Goal: Transaction & Acquisition: Purchase product/service

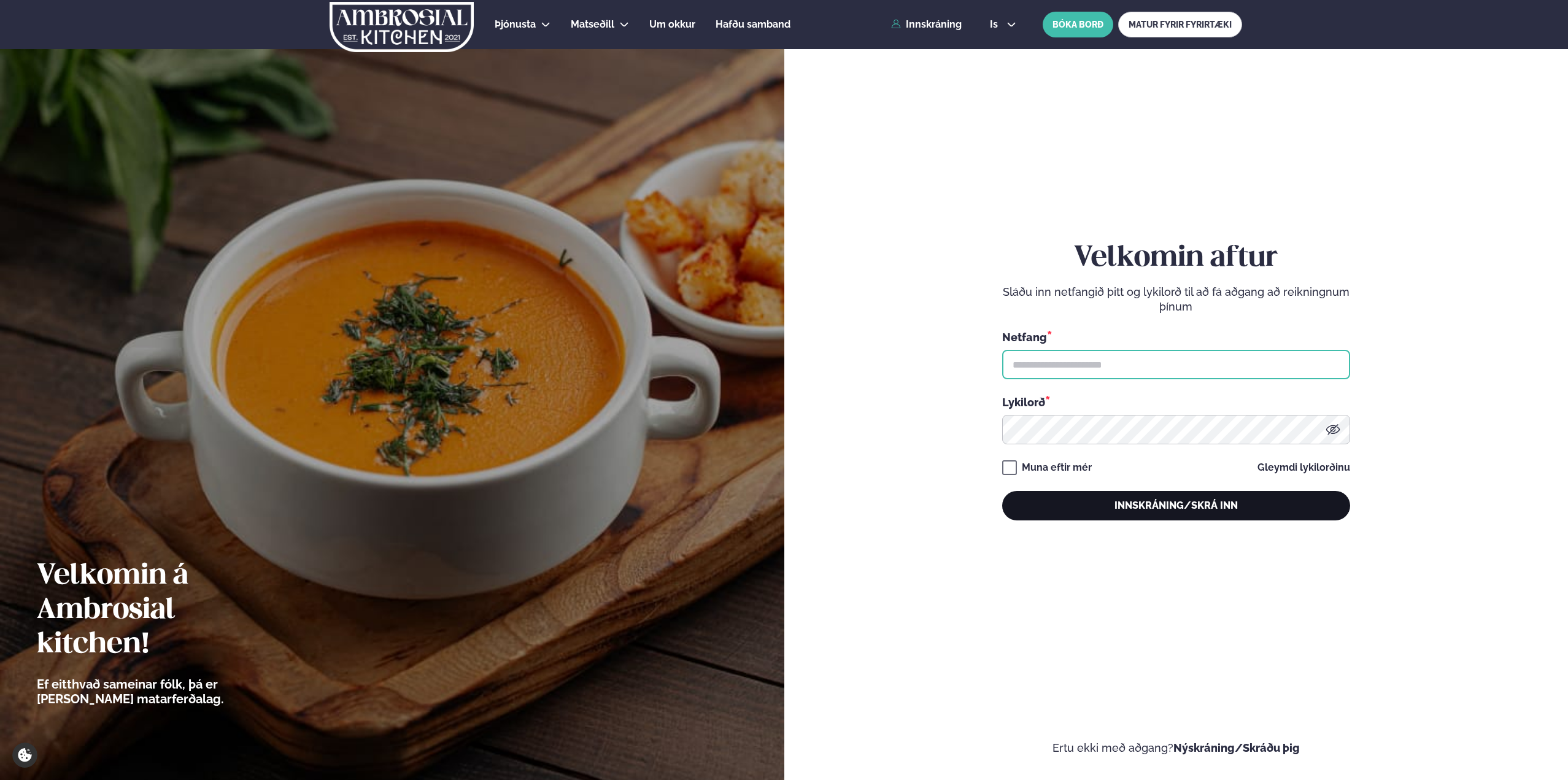
type input "**********"
click at [1193, 498] on button "Innskráning/Skrá inn" at bounding box center [1176, 505] width 348 height 29
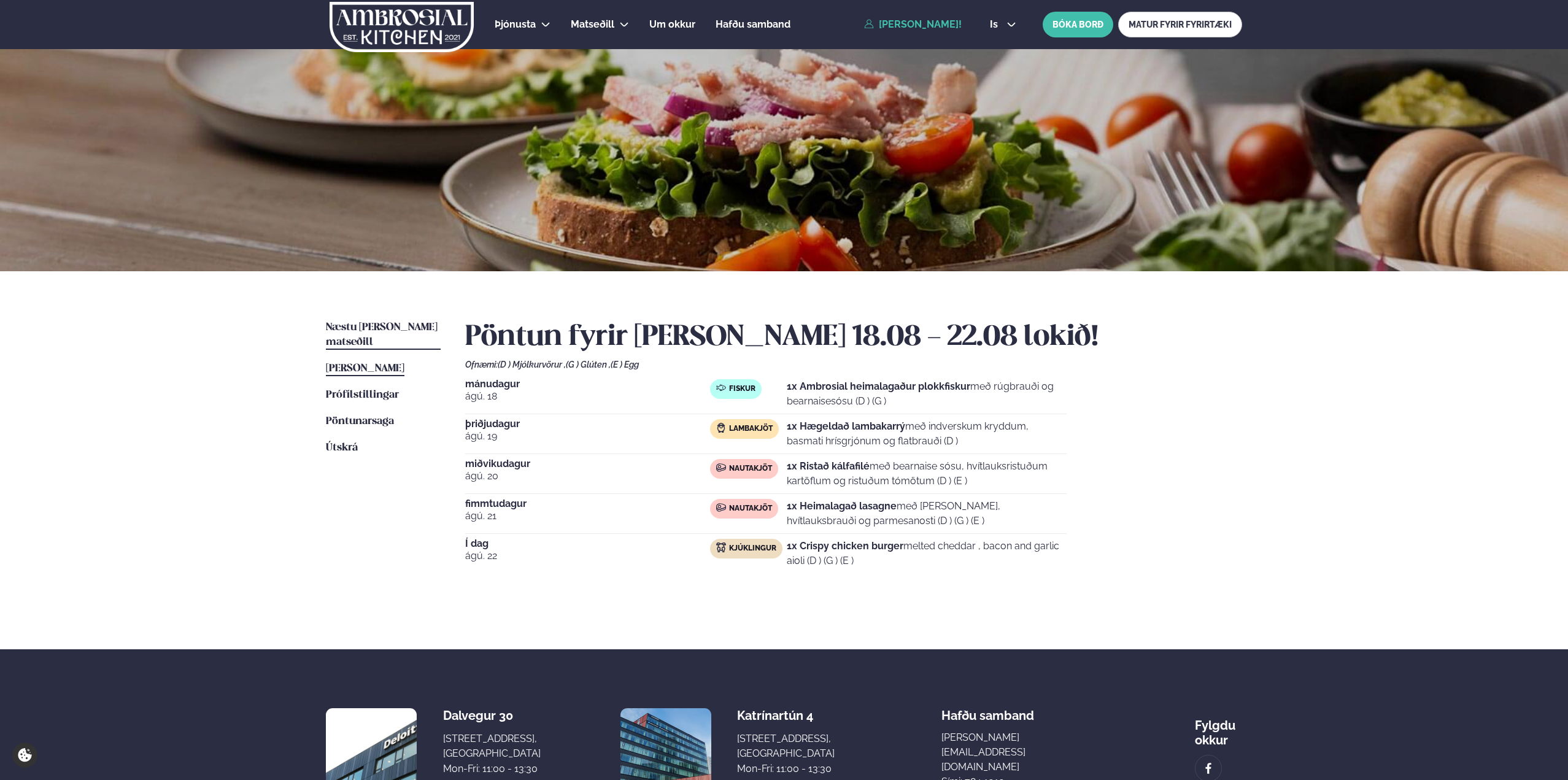
click at [384, 323] on span "Næstu [PERSON_NAME] matseðill" at bounding box center [382, 335] width 112 height 25
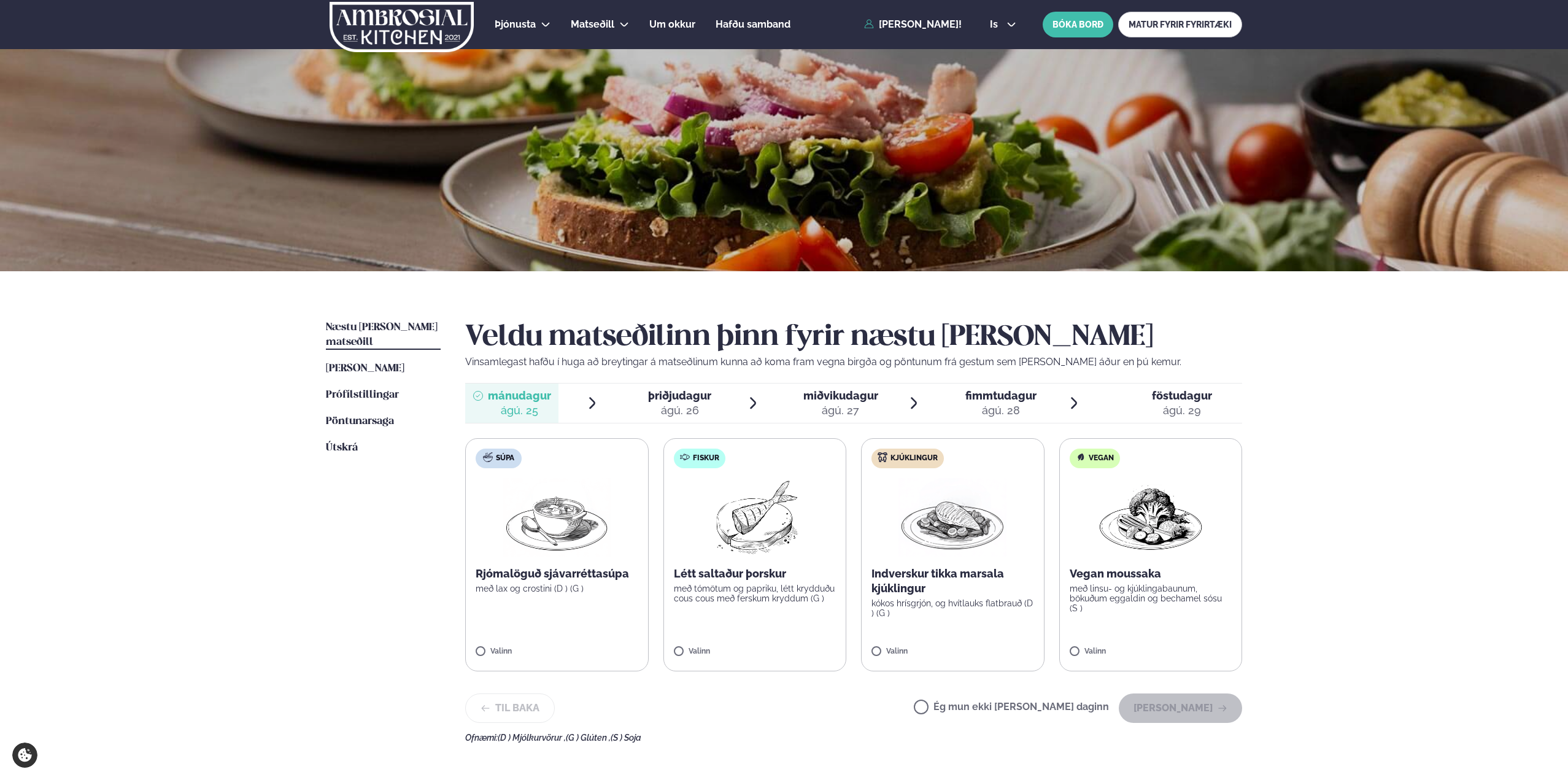
click at [1179, 395] on span "föstudagur" at bounding box center [1181, 395] width 60 height 13
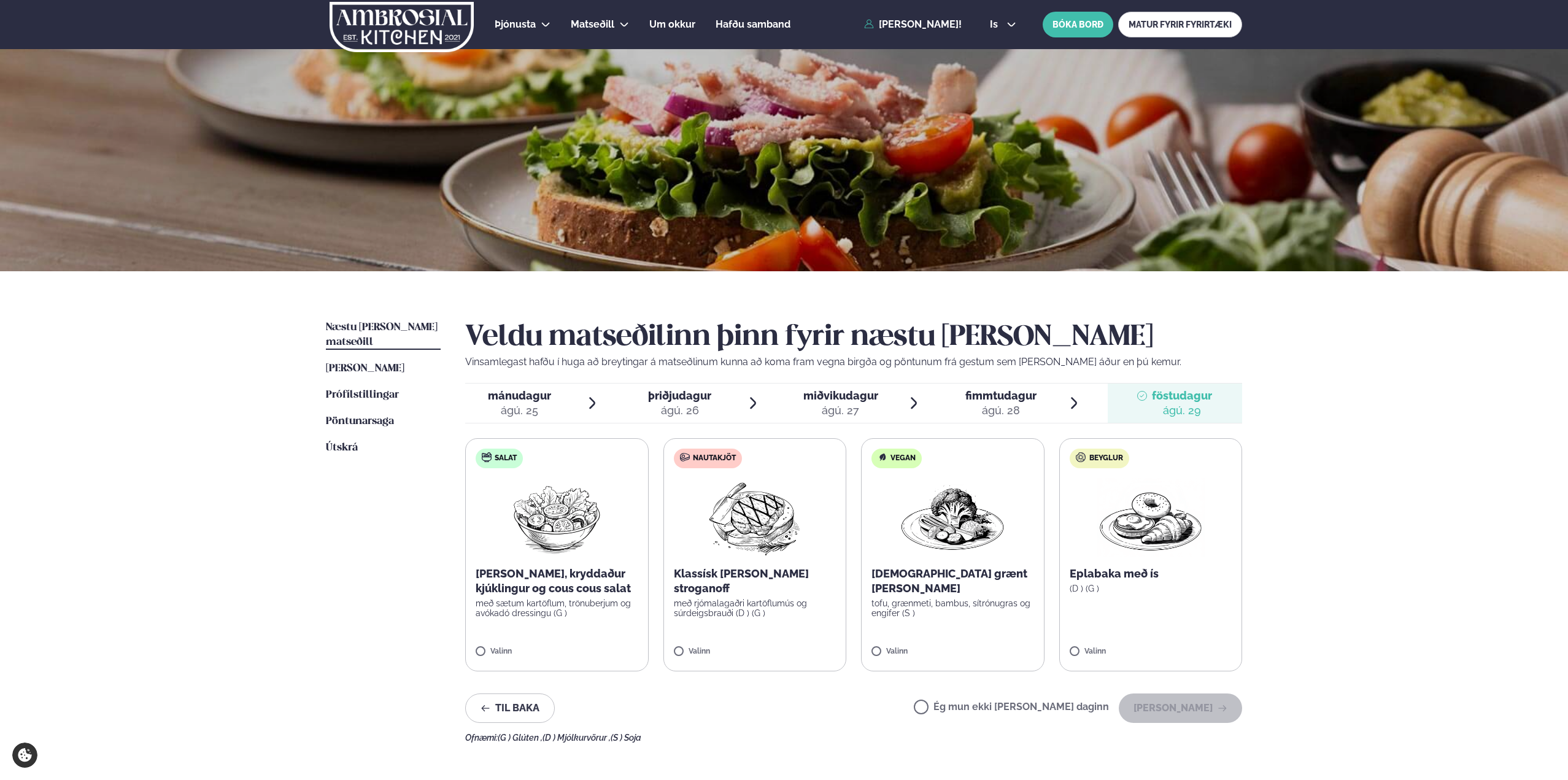
click at [477, 395] on icon at bounding box center [478, 395] width 10 height 10
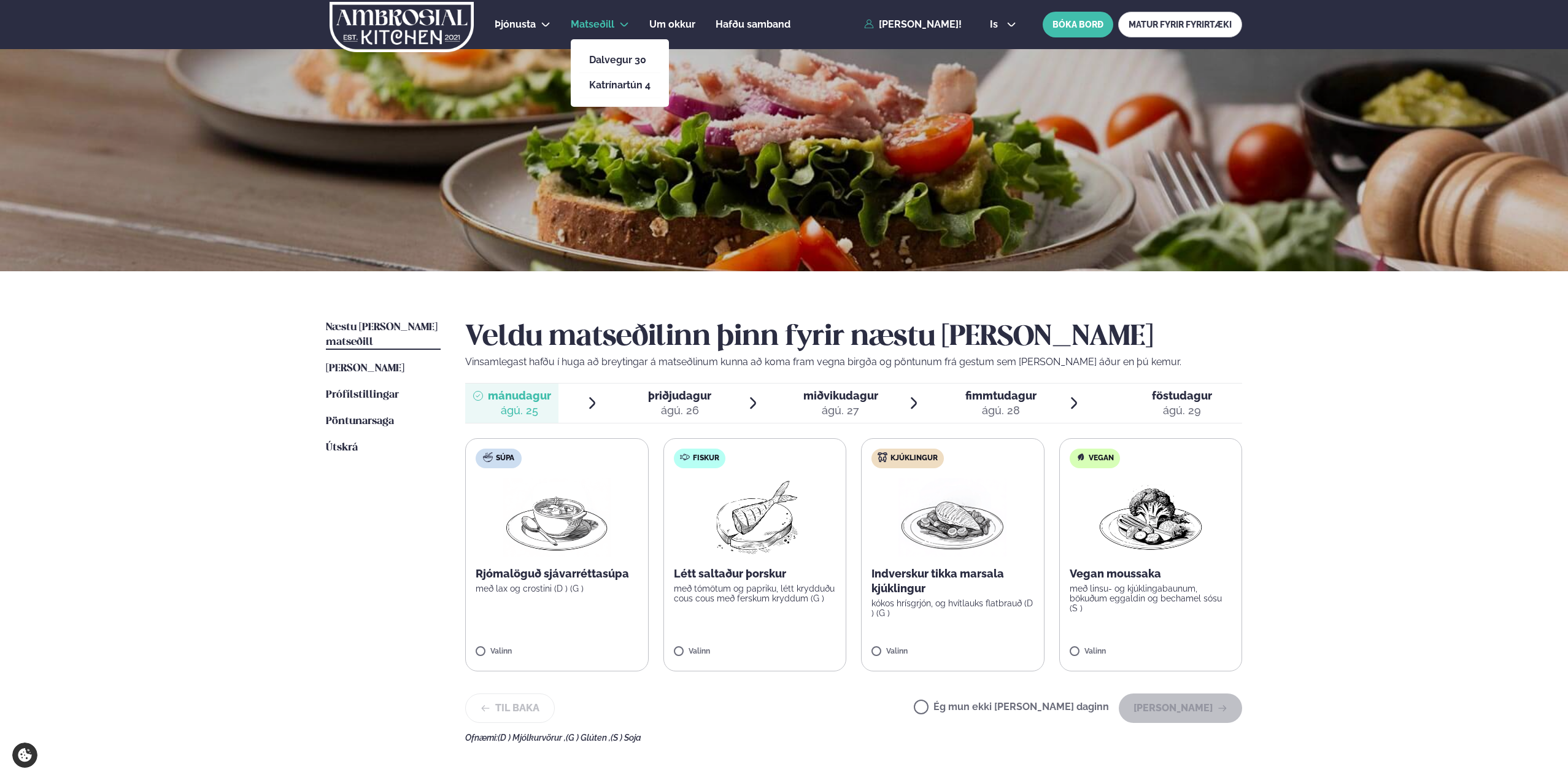
click at [594, 26] on span "Matseðill" at bounding box center [592, 25] width 43 height 12
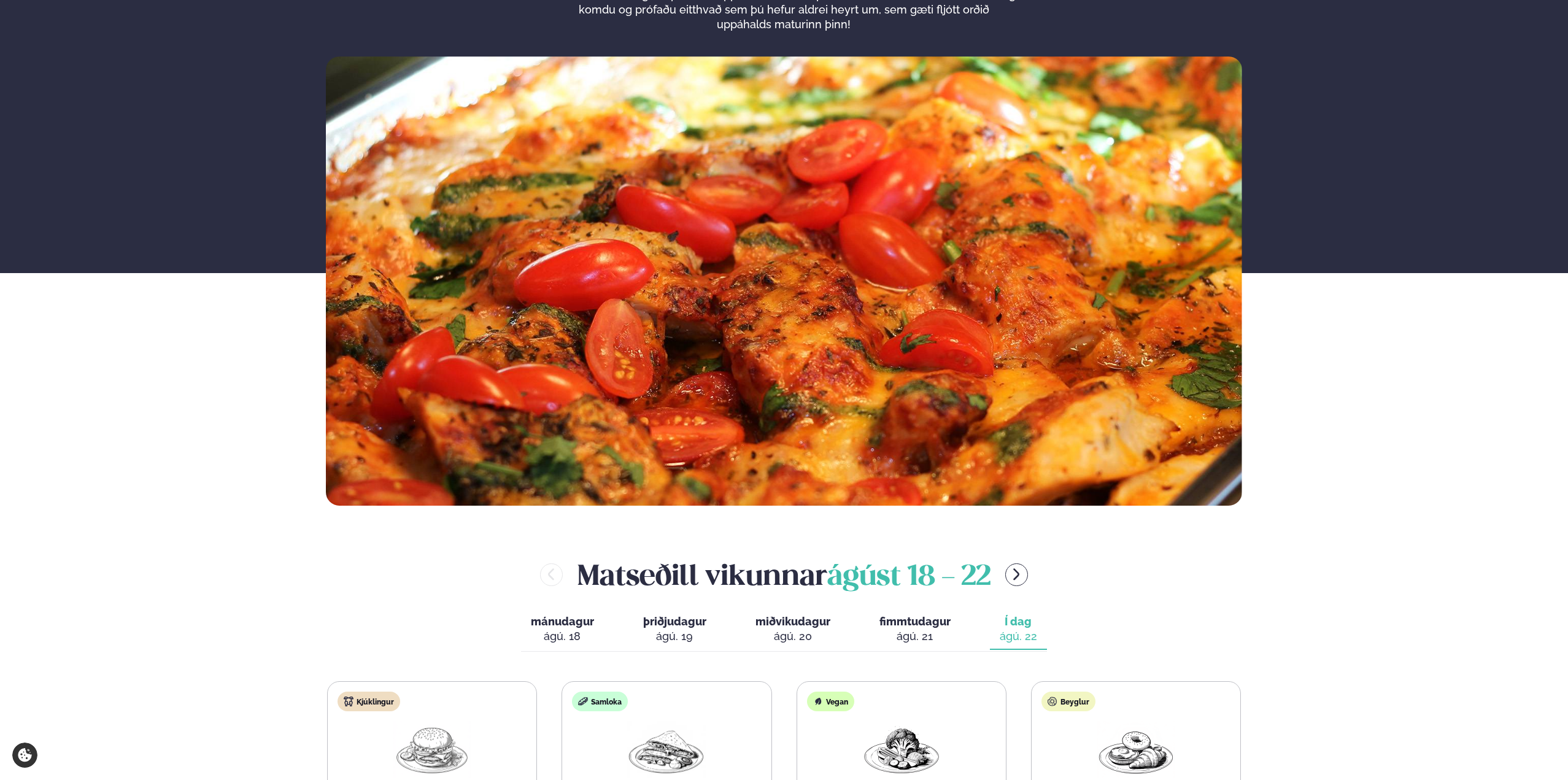
scroll to position [491, 0]
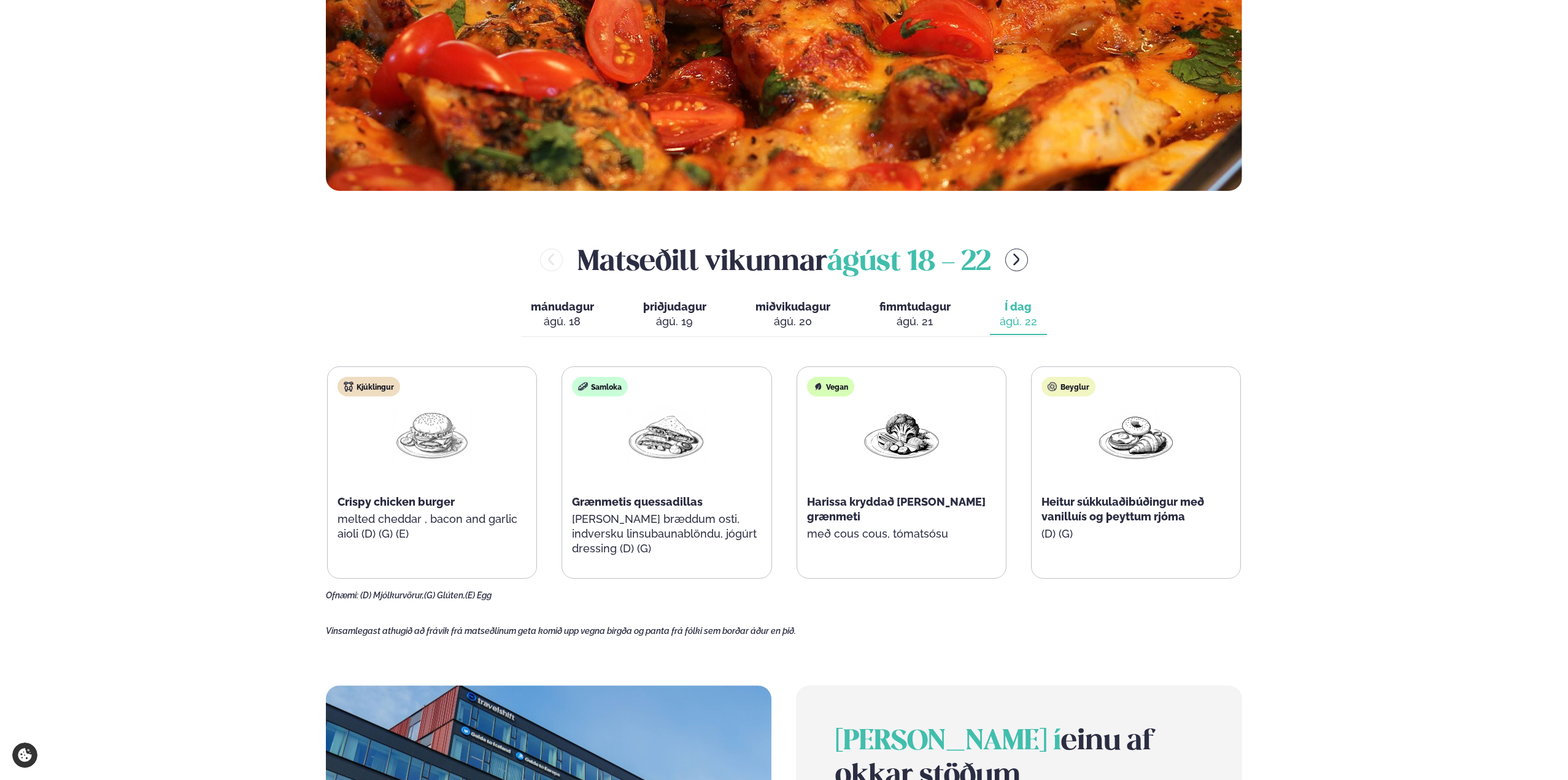
click at [903, 296] on button "fimmtudagur fim. ágú. 21" at bounding box center [915, 315] width 91 height 40
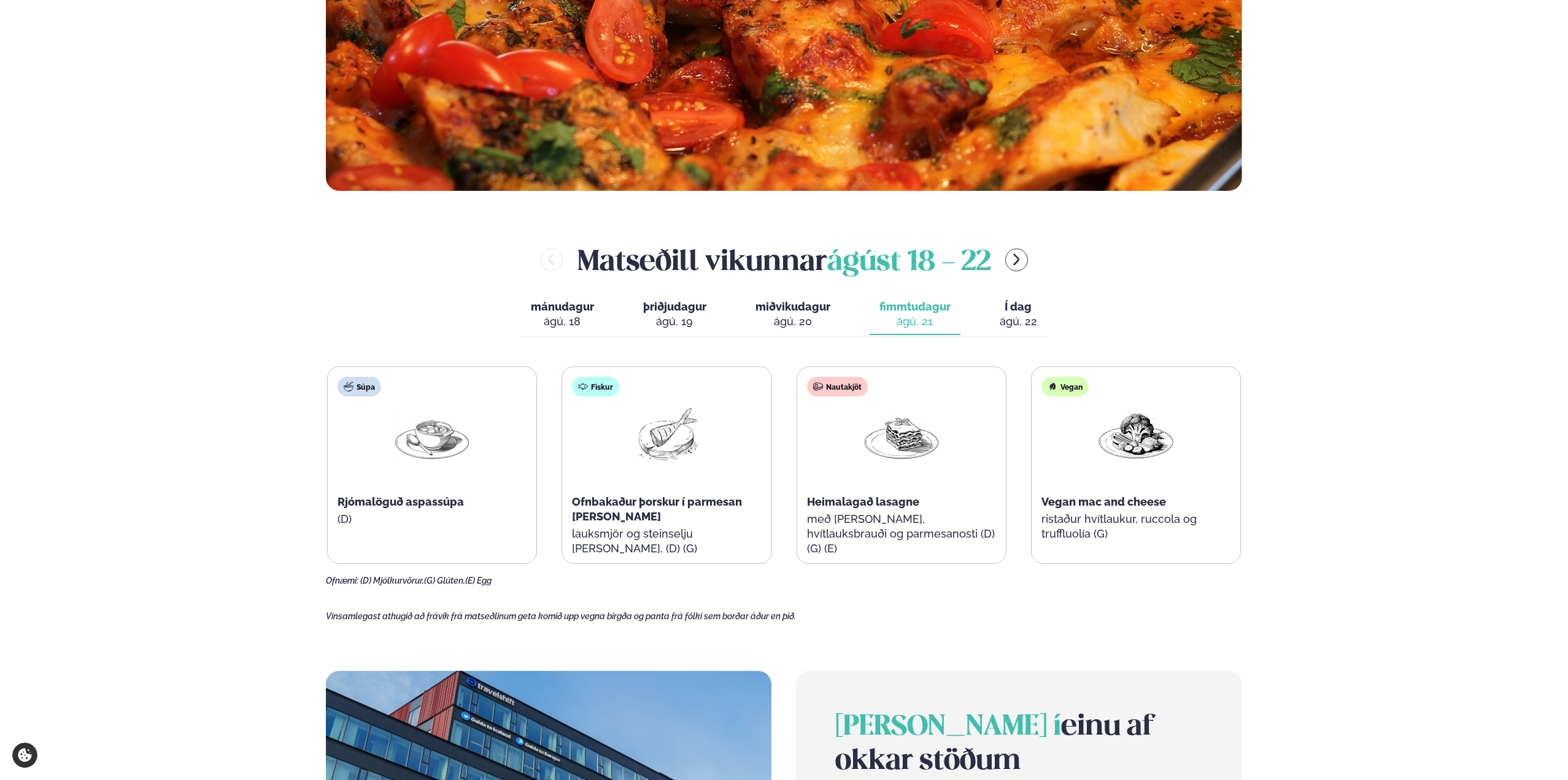
click at [782, 307] on span "miðvikudagur" at bounding box center [793, 306] width 75 height 13
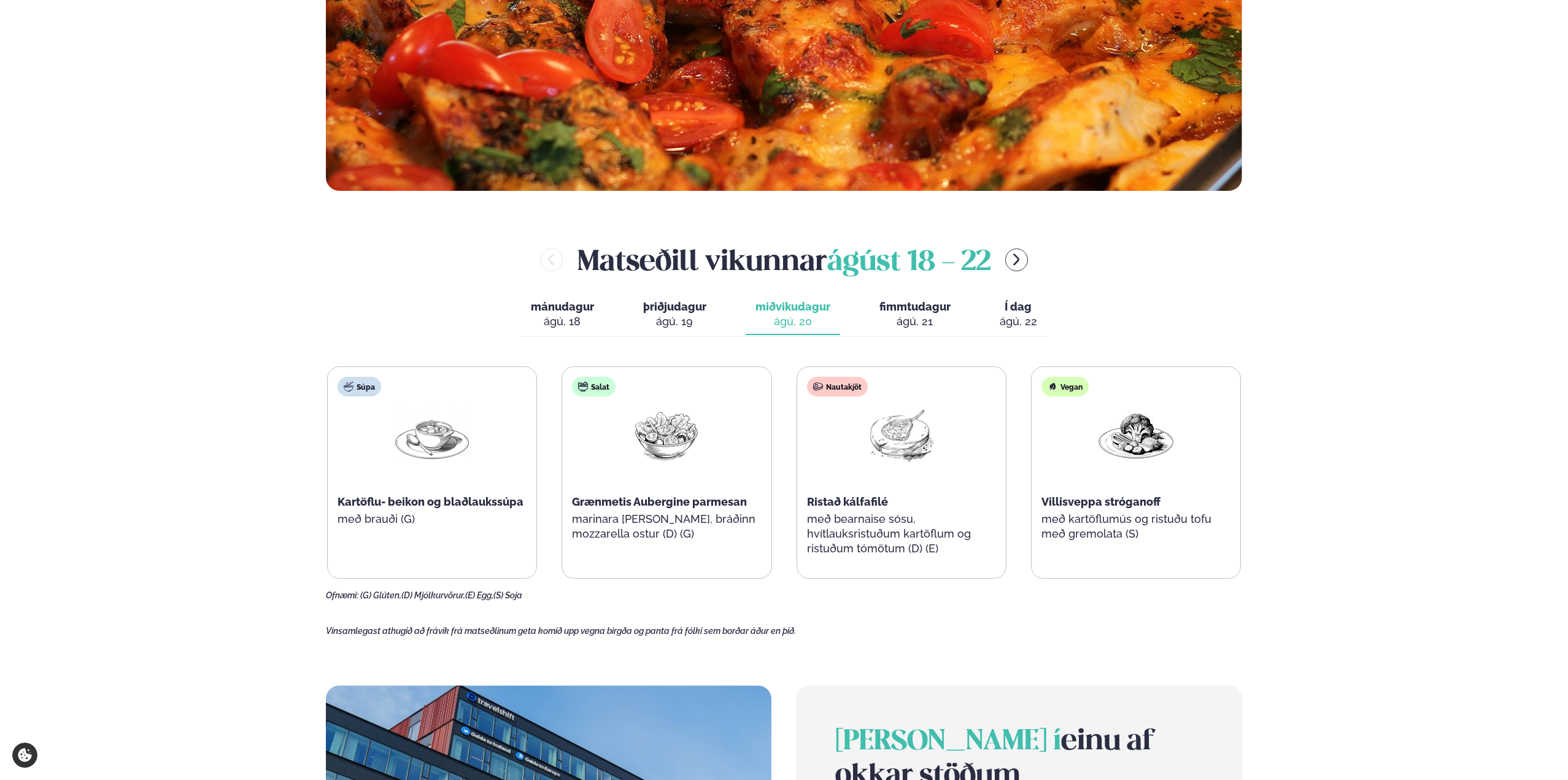
click at [699, 418] on img at bounding box center [666, 435] width 78 height 57
click at [692, 300] on span "þriðjudagur" at bounding box center [674, 306] width 63 height 13
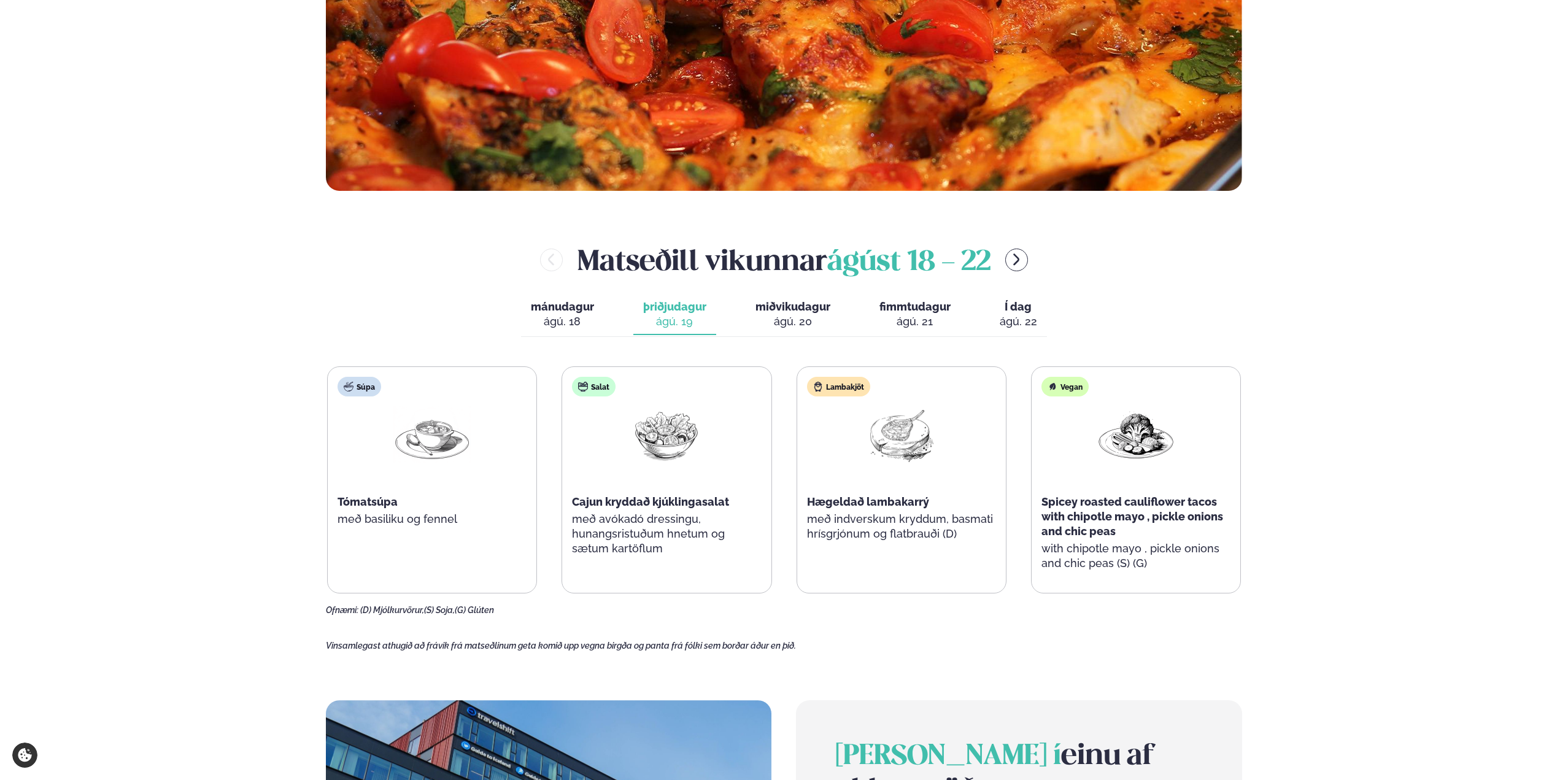
click at [576, 309] on span "mánudagur" at bounding box center [562, 306] width 63 height 13
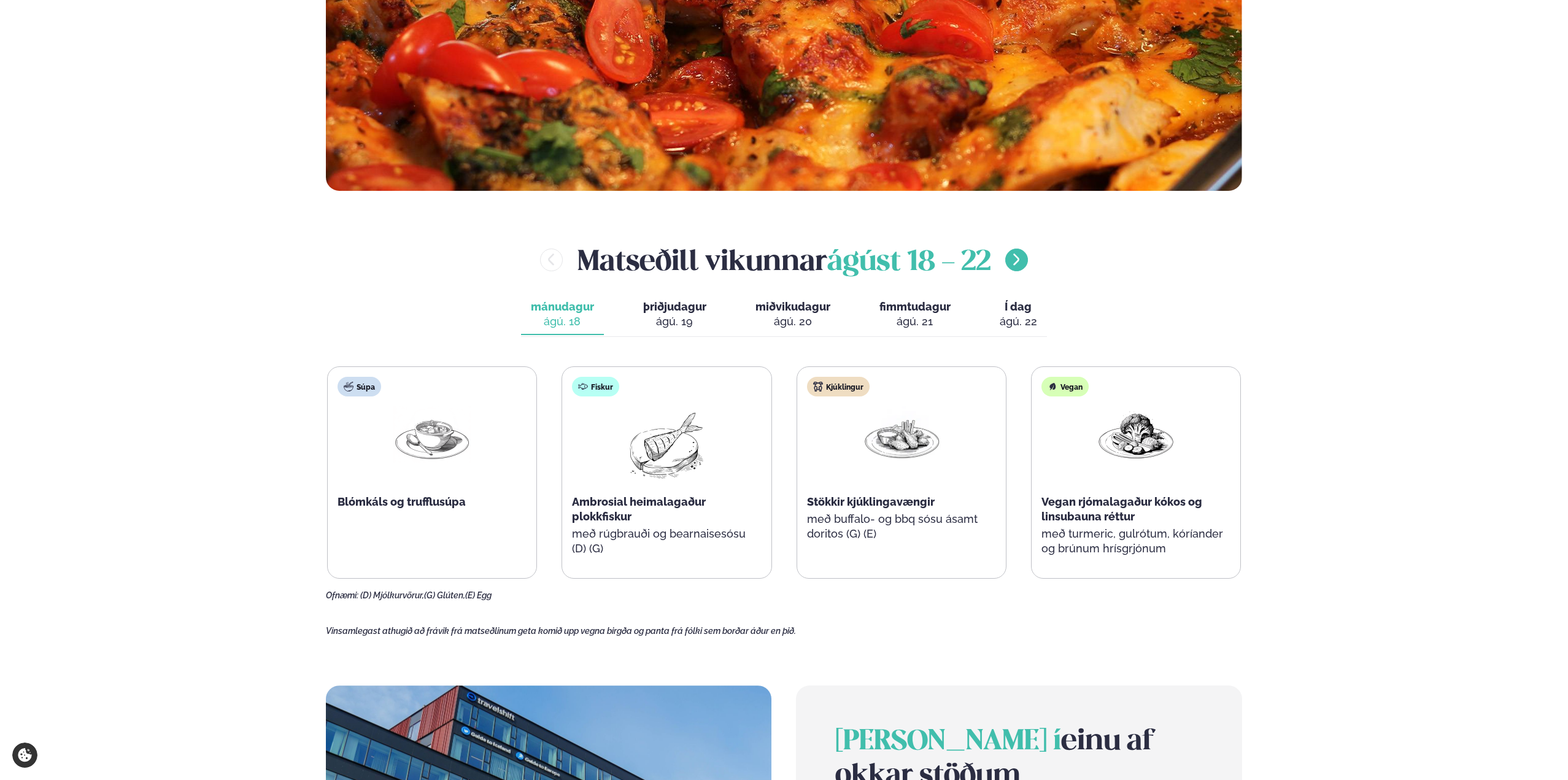
click at [1027, 264] on button "menu-btn-right" at bounding box center [1016, 260] width 22 height 22
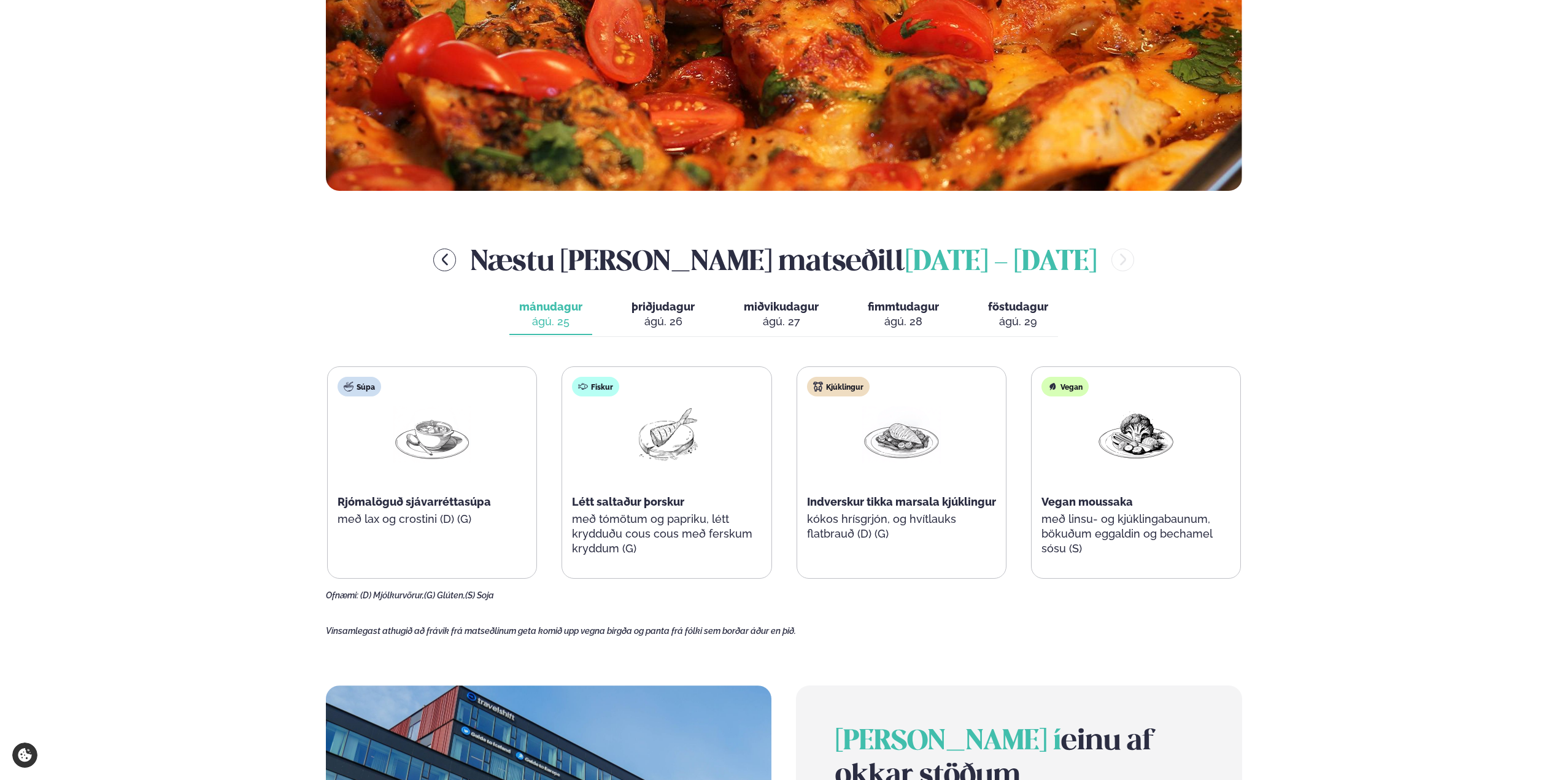
click at [1035, 317] on div "ágú. 29" at bounding box center [1018, 322] width 60 height 15
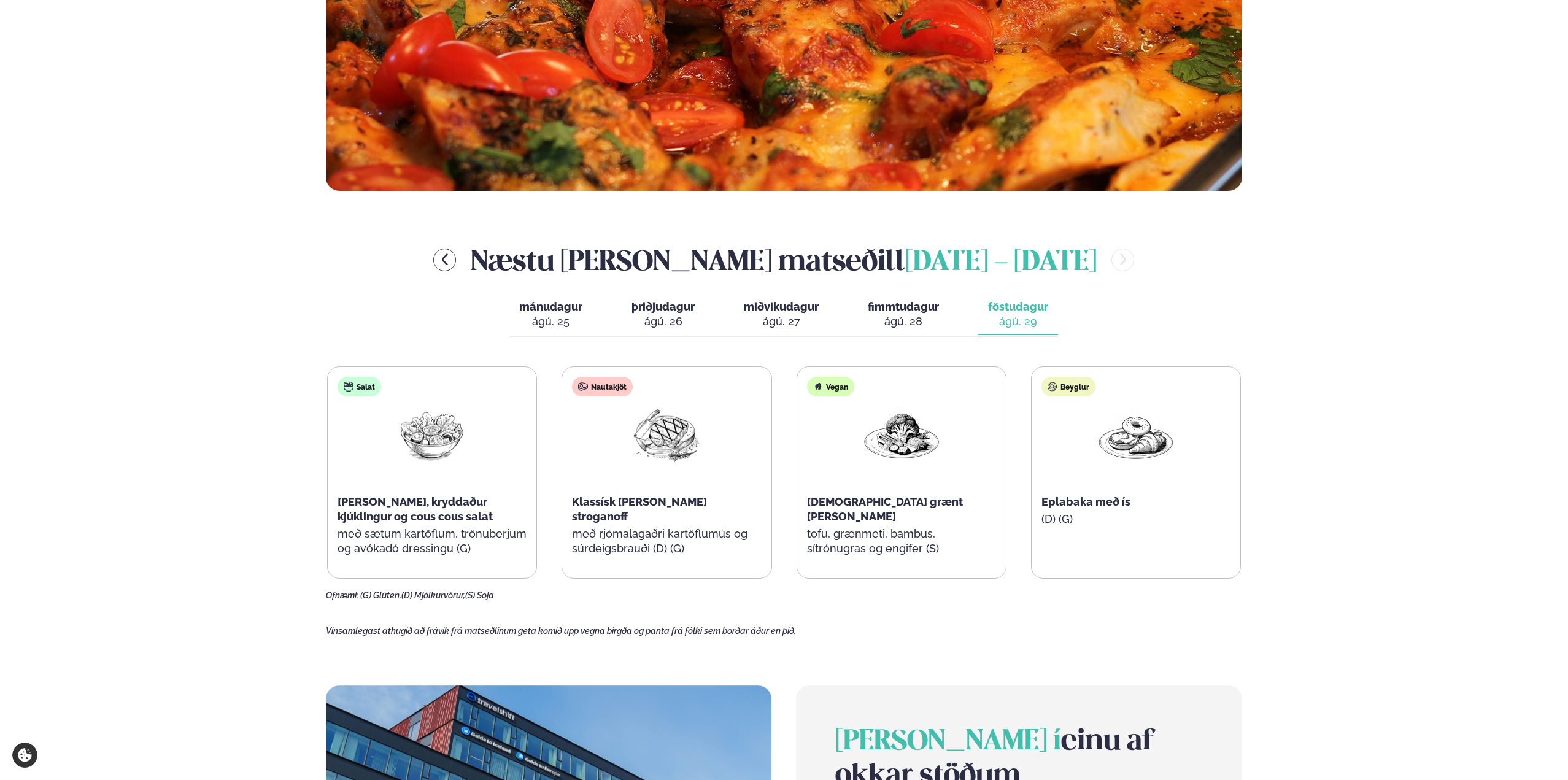
click at [885, 315] on div "ágú. 28" at bounding box center [903, 322] width 71 height 15
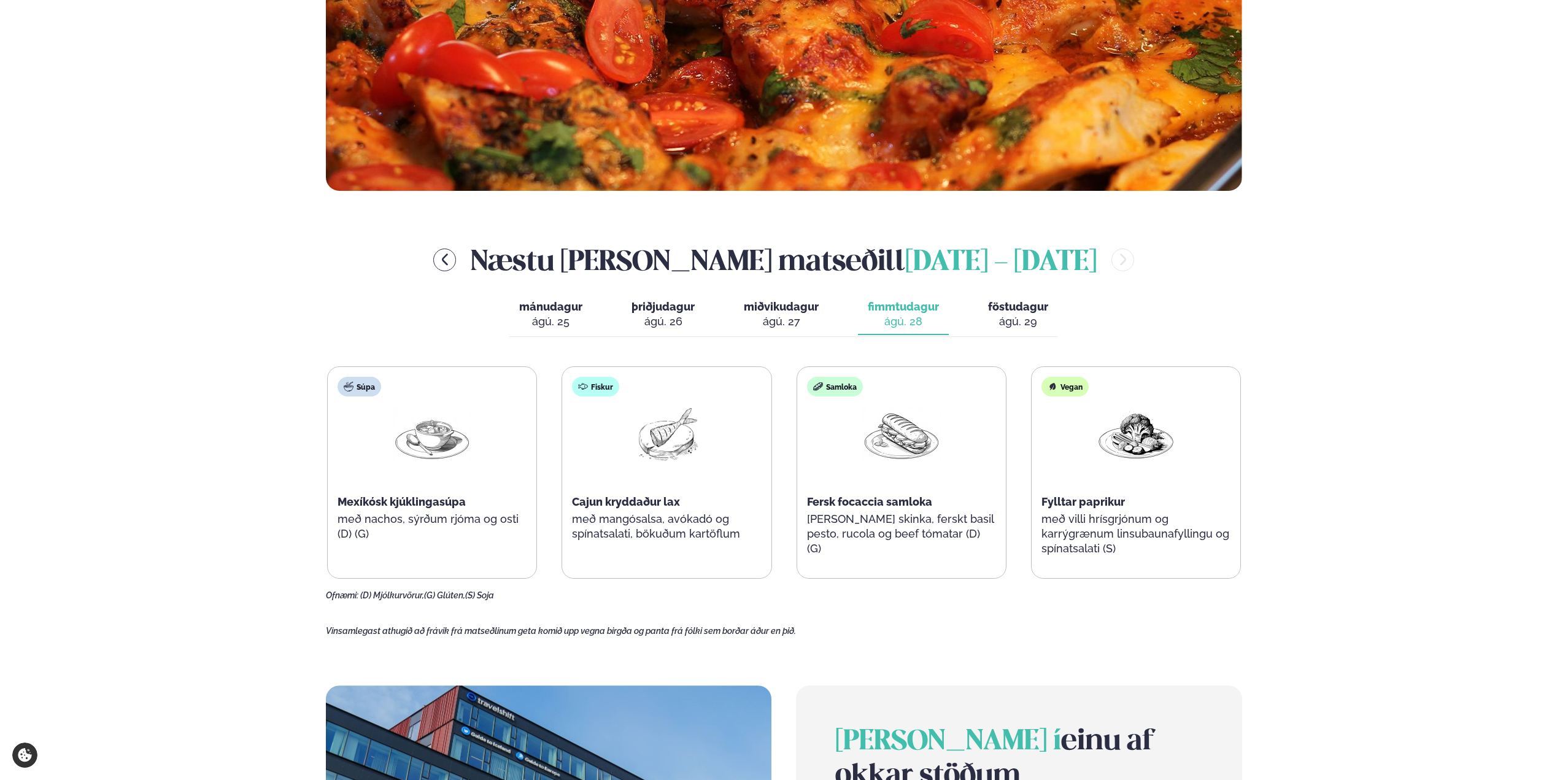
click at [800, 315] on div "ágú. 27" at bounding box center [781, 322] width 75 height 15
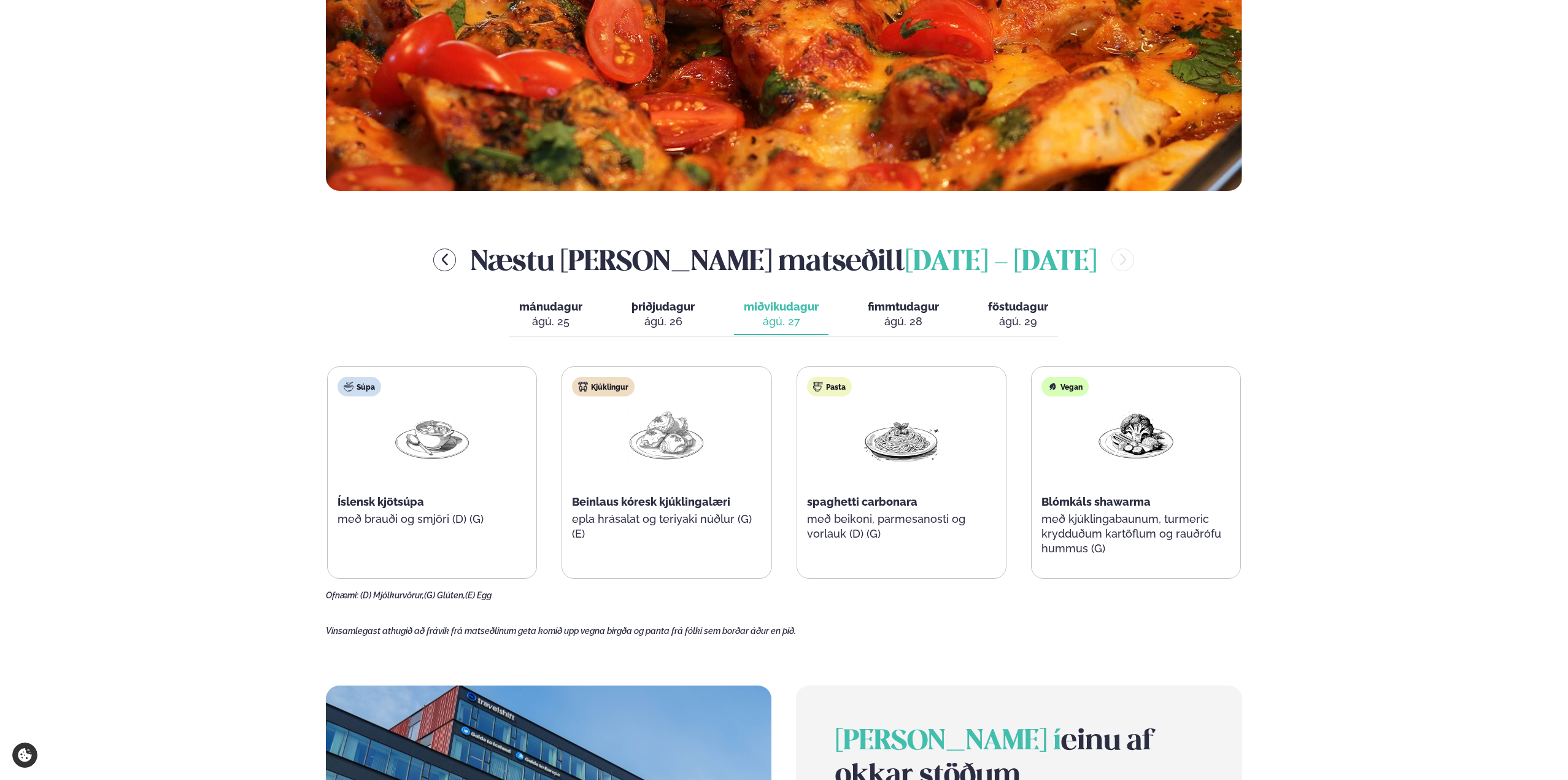
click at [703, 315] on button "þriðjudagur þri. [DATE]" at bounding box center [662, 315] width 83 height 40
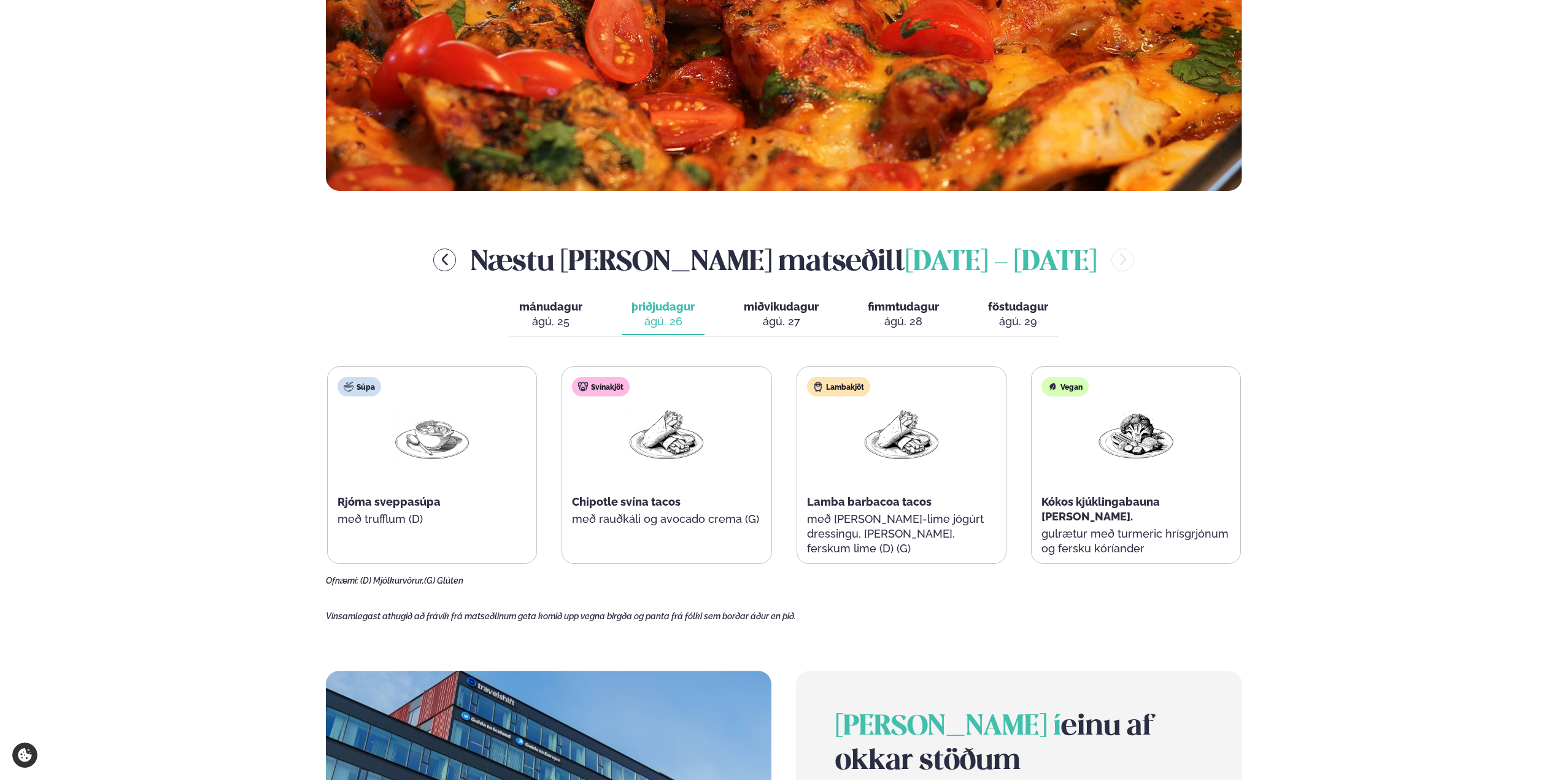
click at [550, 315] on div "ágú. 25" at bounding box center [550, 322] width 63 height 15
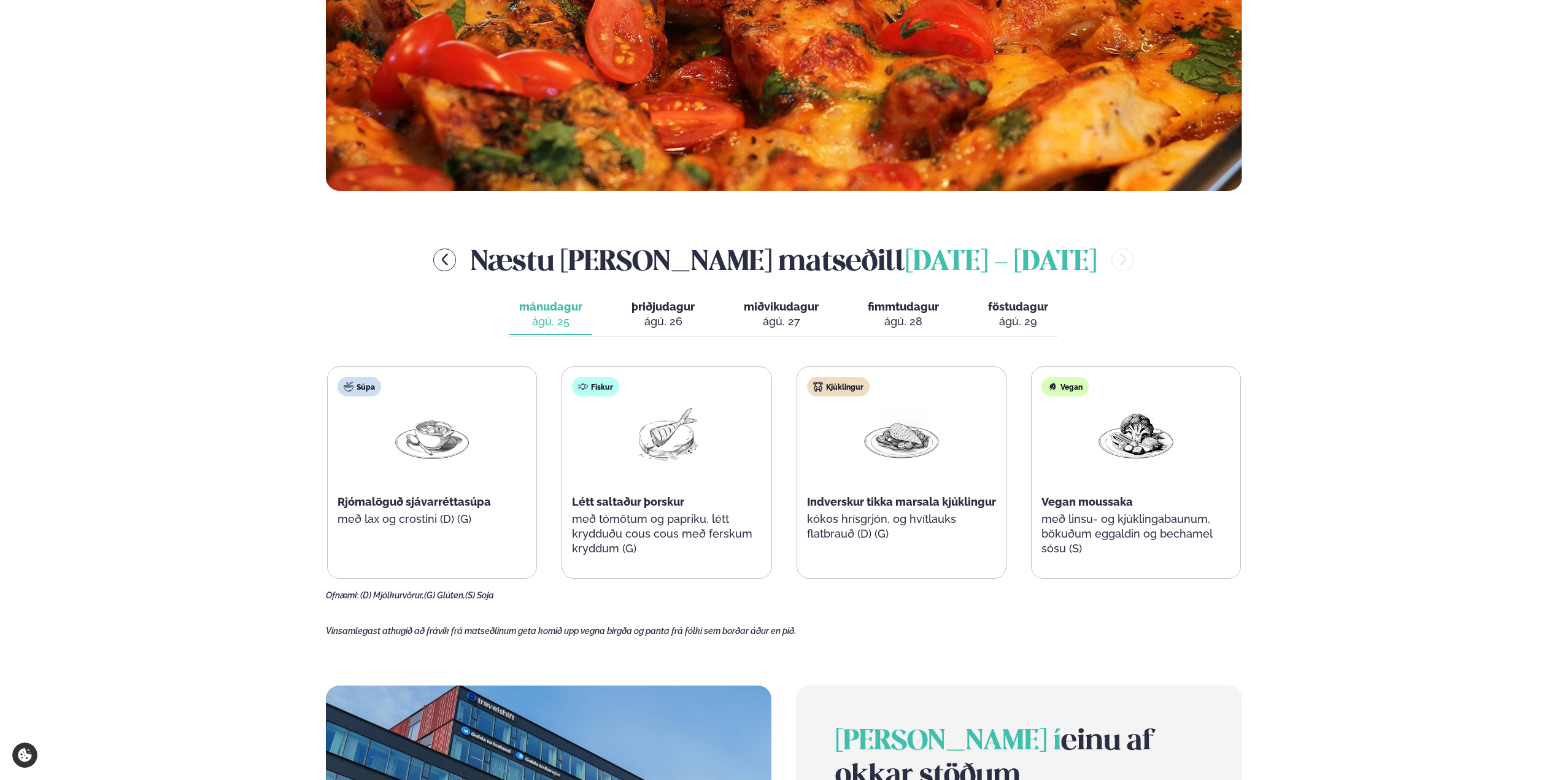
scroll to position [0, 0]
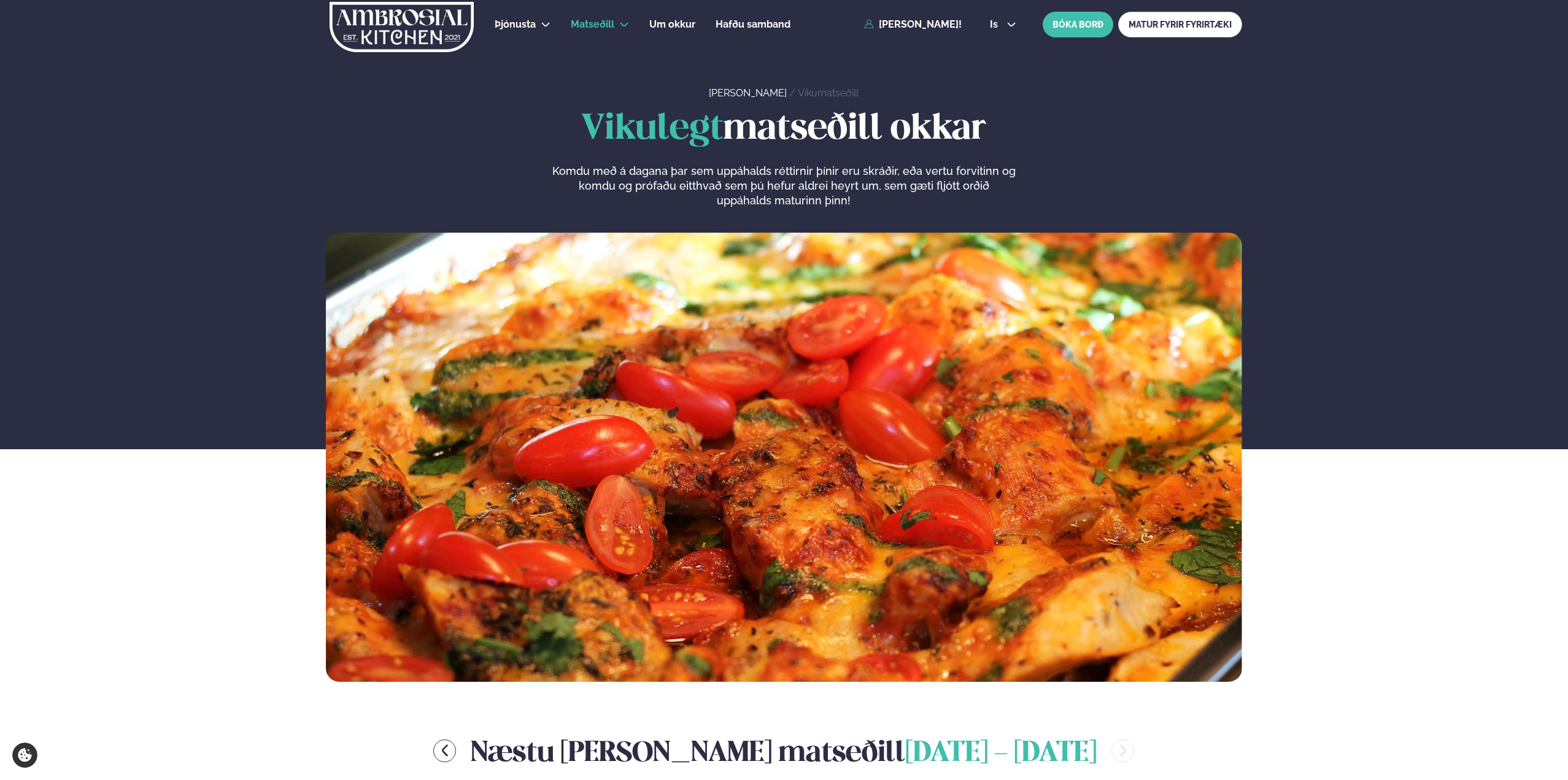
click at [874, 12] on div "Þjónusta Hádegismatur fyrir fyrirtæki Fyrirtækja veitingar Einkapartý Matseðill…" at bounding box center [784, 25] width 990 height 49
click at [883, 28] on link "[PERSON_NAME]!" at bounding box center [912, 24] width 98 height 11
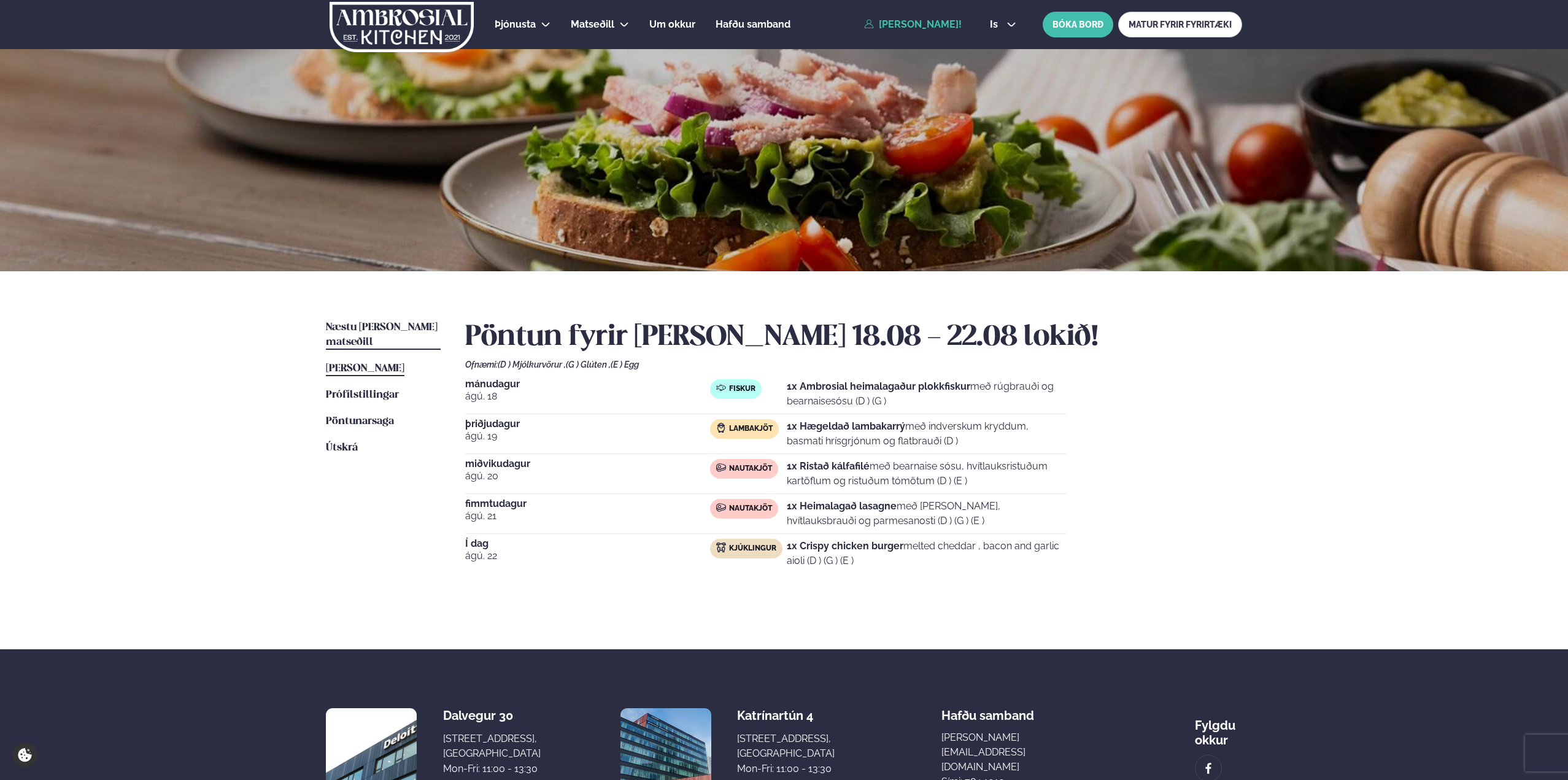
click at [373, 330] on span "Næstu [PERSON_NAME] matseðill" at bounding box center [382, 335] width 112 height 25
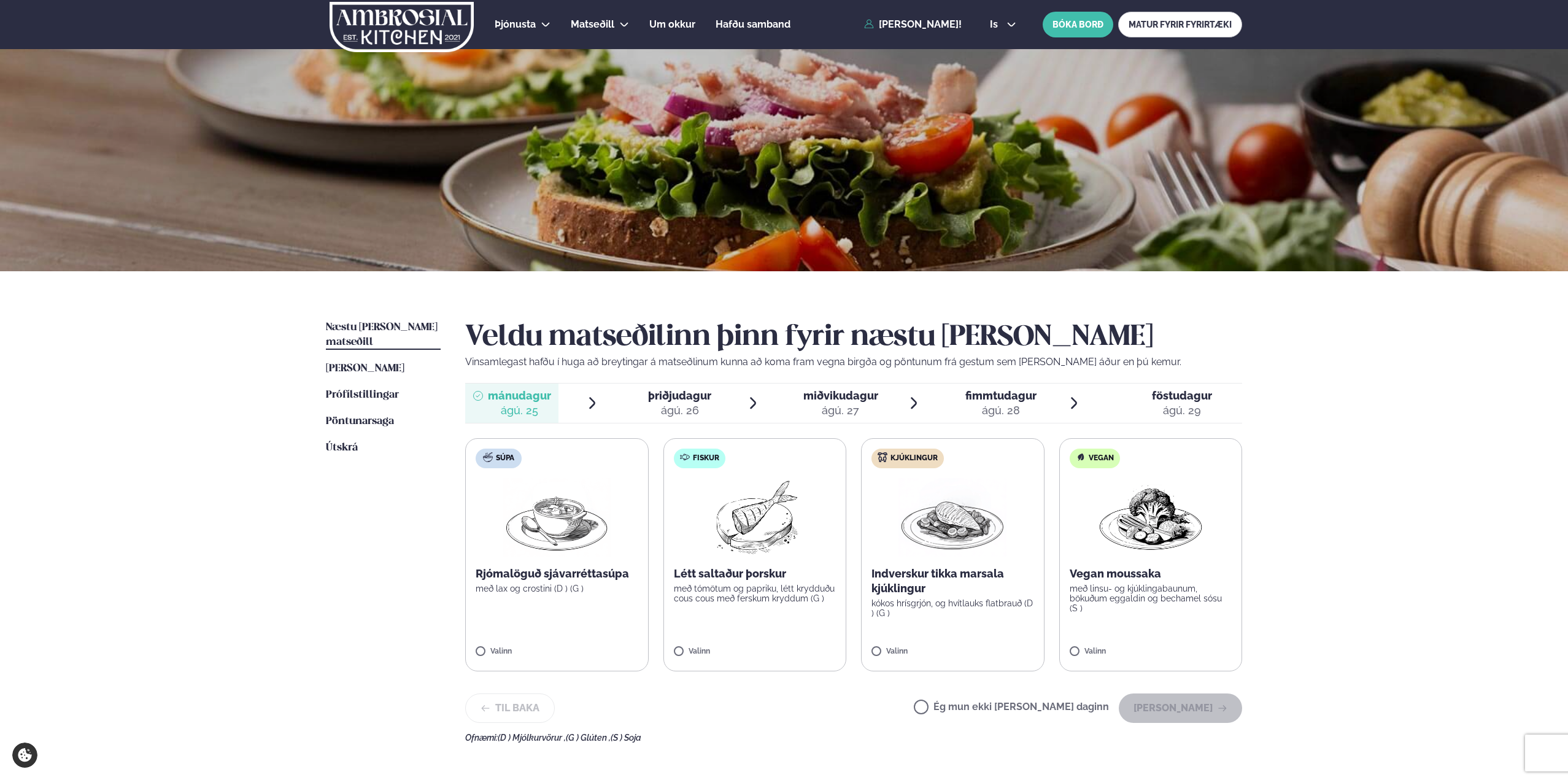
click at [763, 548] on img at bounding box center [754, 517] width 108 height 78
click at [1179, 711] on button "[PERSON_NAME]" at bounding box center [1180, 708] width 123 height 29
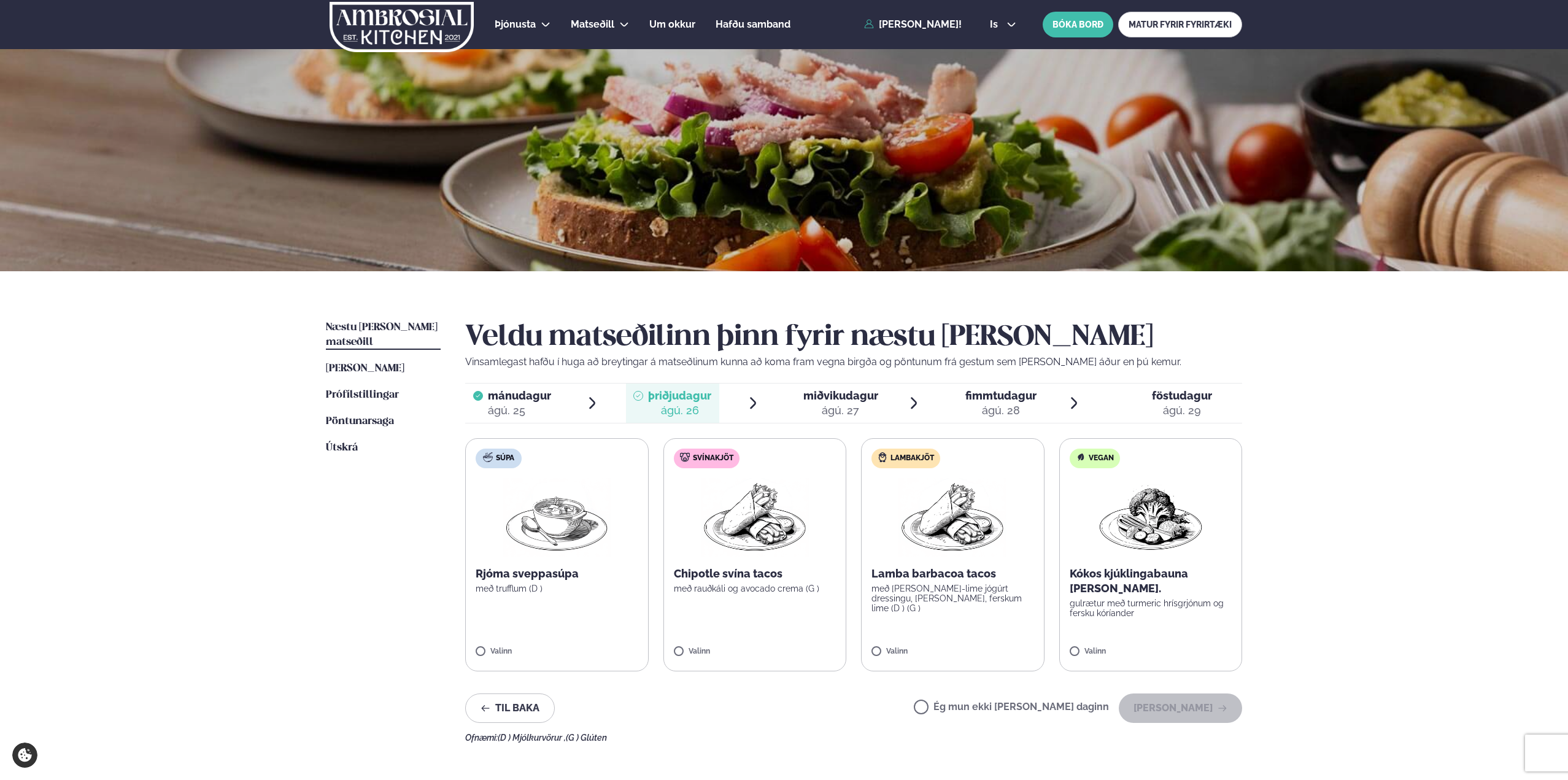
click at [936, 566] on label "Lambakjöt Lamba barbacoa tacos með [PERSON_NAME]-lime jógúrt dressingu, [PERSON…" at bounding box center [953, 555] width 184 height 233
click at [1160, 709] on button "[PERSON_NAME]" at bounding box center [1180, 708] width 123 height 29
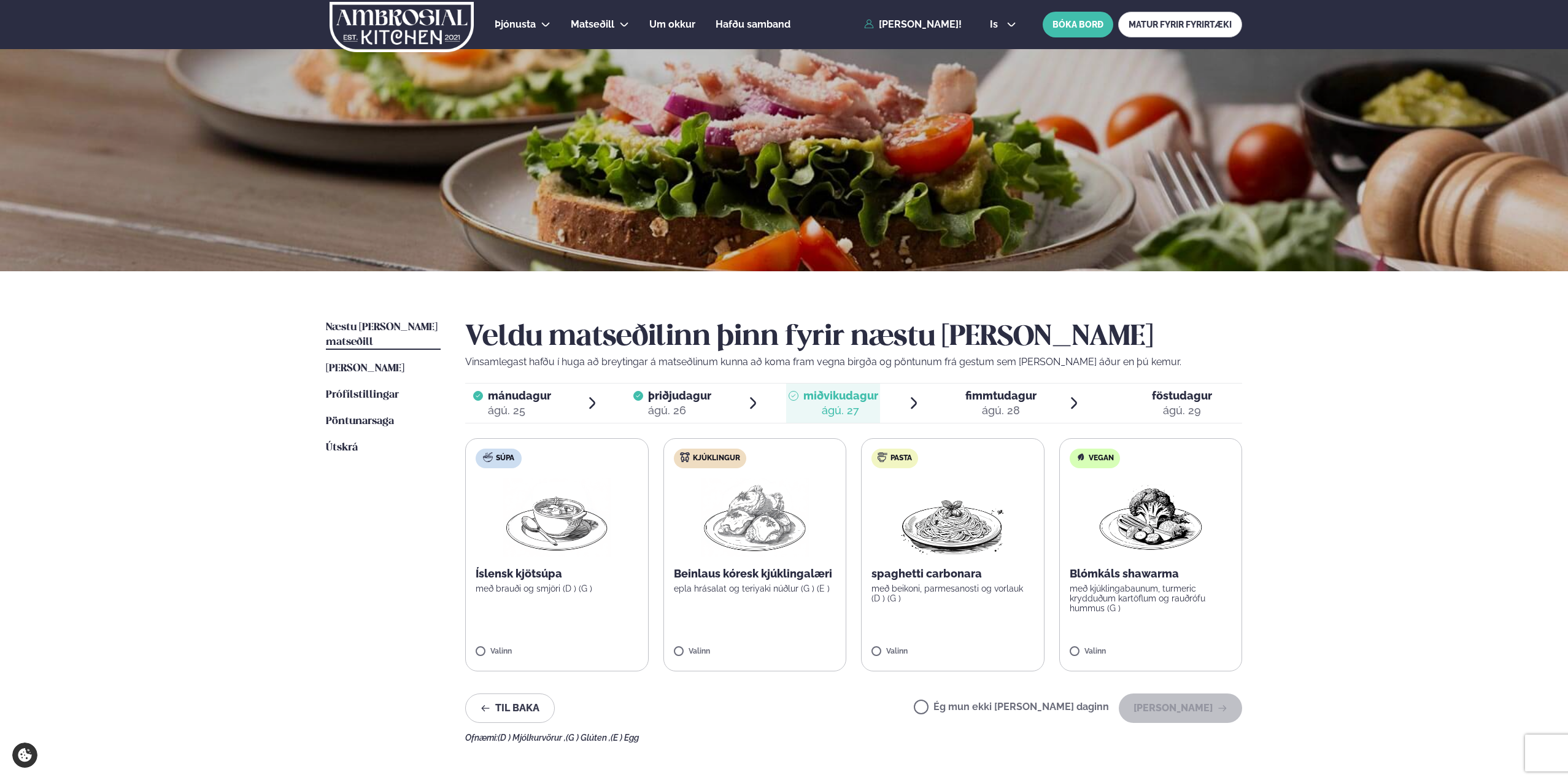
click at [764, 622] on label "Kjúklingur Beinlaus kóresk kjúklingalæri epla hrásalat og teriyaki núðlur (G ) …" at bounding box center [755, 555] width 184 height 233
click at [1183, 705] on button "[PERSON_NAME]" at bounding box center [1180, 708] width 123 height 29
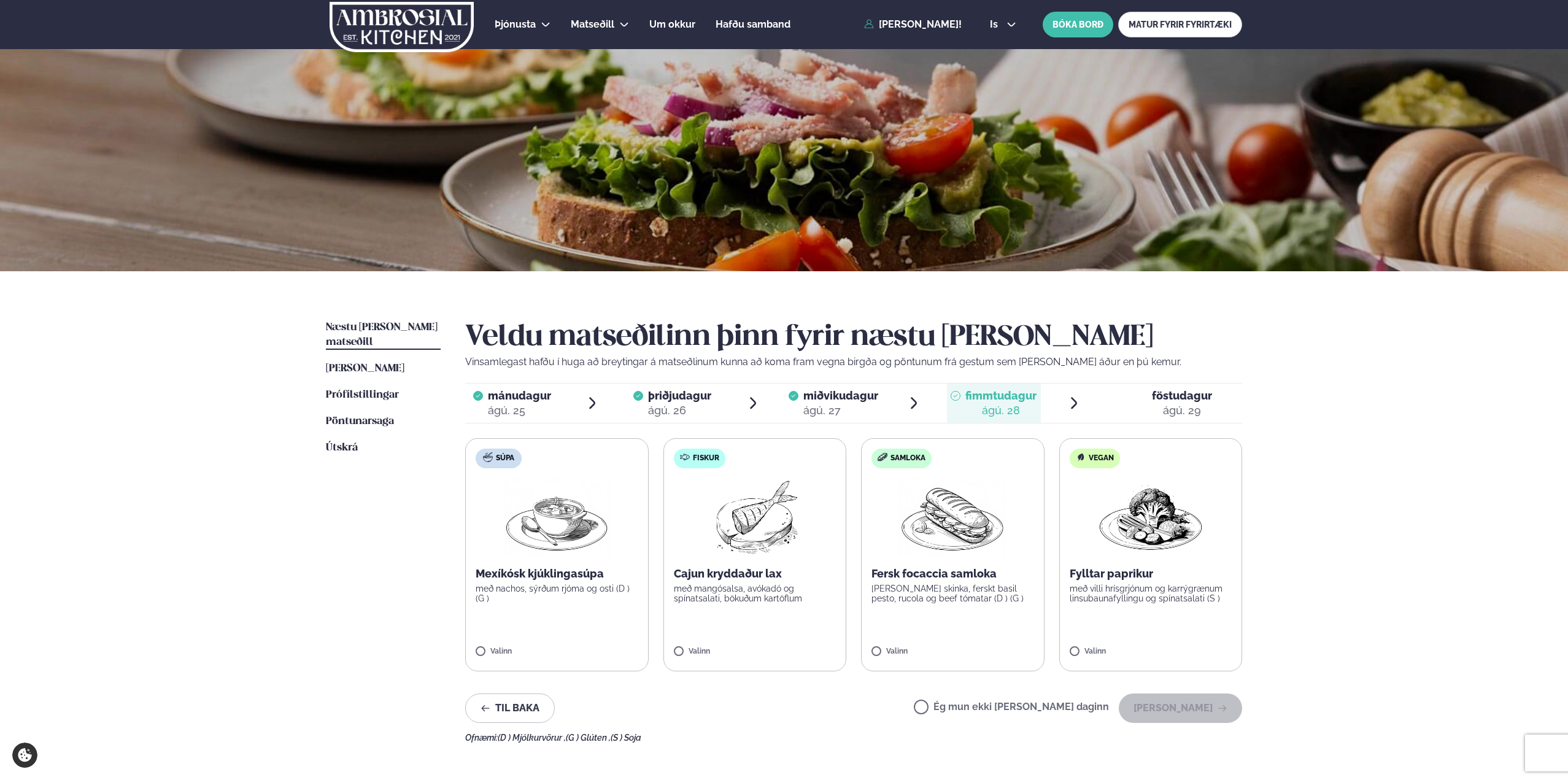
click at [762, 560] on label "Fiskur Cajun kryddaður lax með mangósalsa, avókadó og spínatsalati, bökuðum kar…" at bounding box center [755, 555] width 184 height 233
click at [1210, 711] on button "[PERSON_NAME]" at bounding box center [1180, 708] width 123 height 29
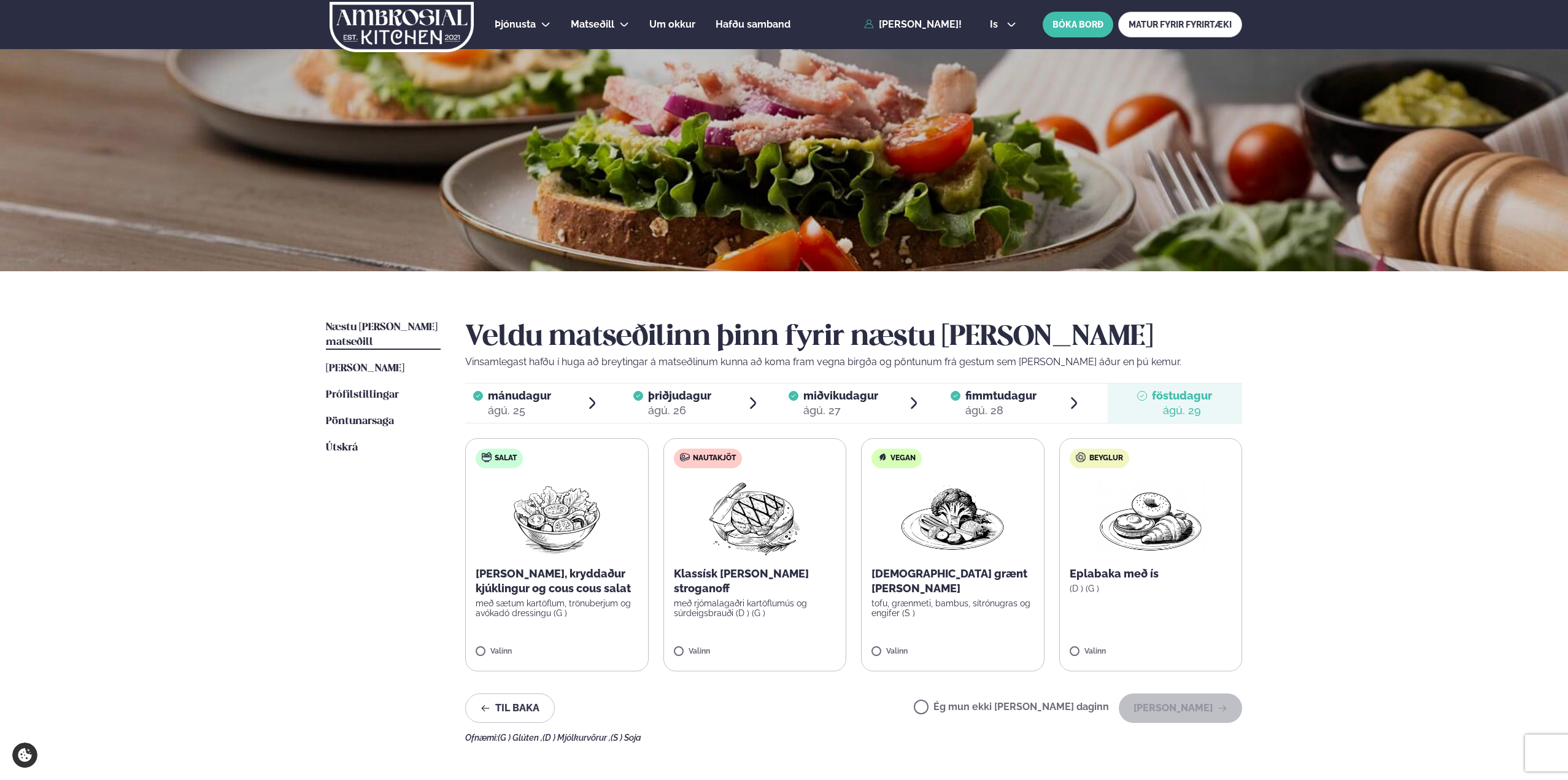
click at [735, 544] on img at bounding box center [754, 517] width 108 height 78
click at [1206, 714] on button "[PERSON_NAME]" at bounding box center [1180, 708] width 123 height 29
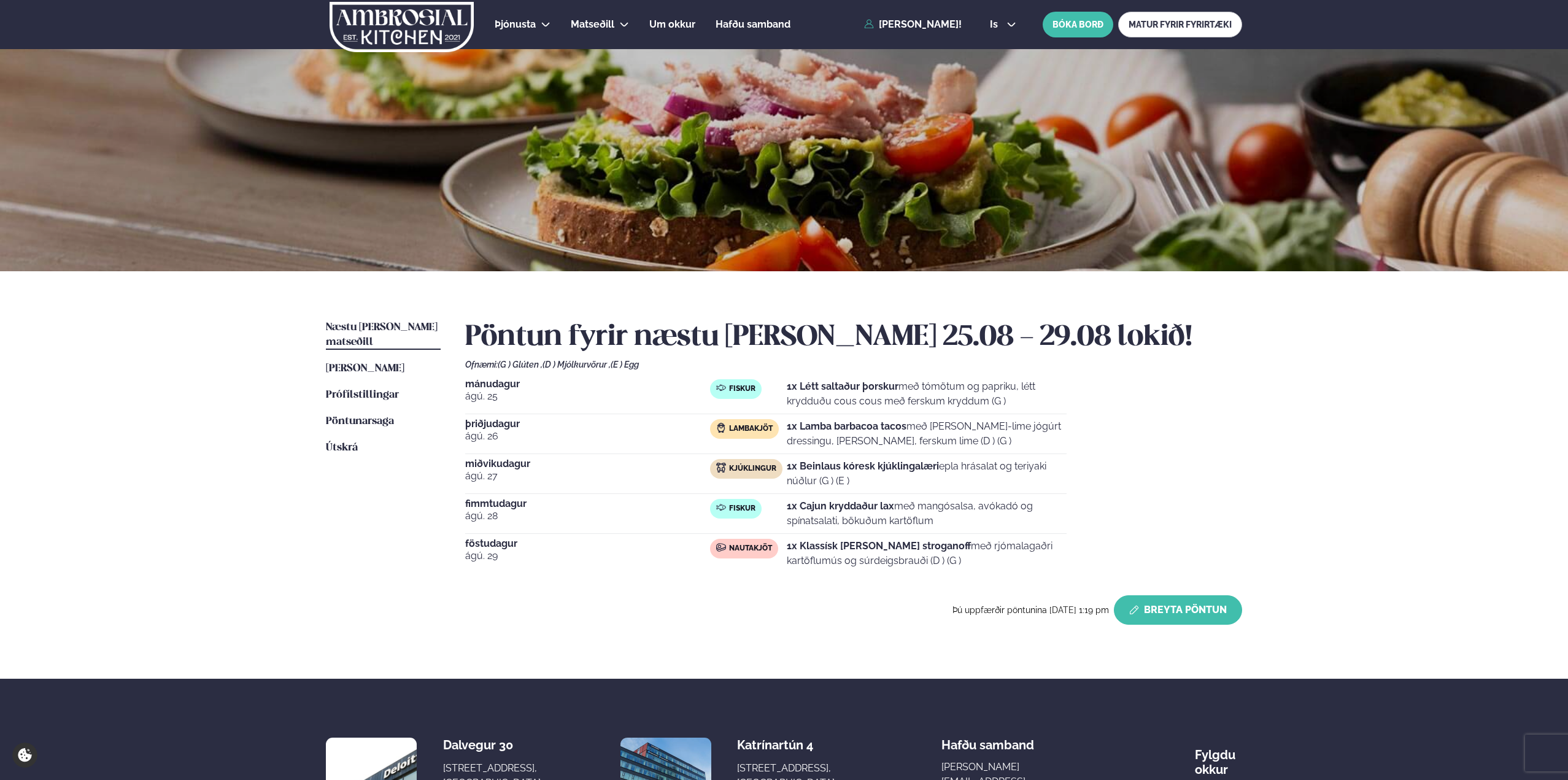
click at [1204, 605] on button "Breyta Pöntun" at bounding box center [1178, 610] width 128 height 29
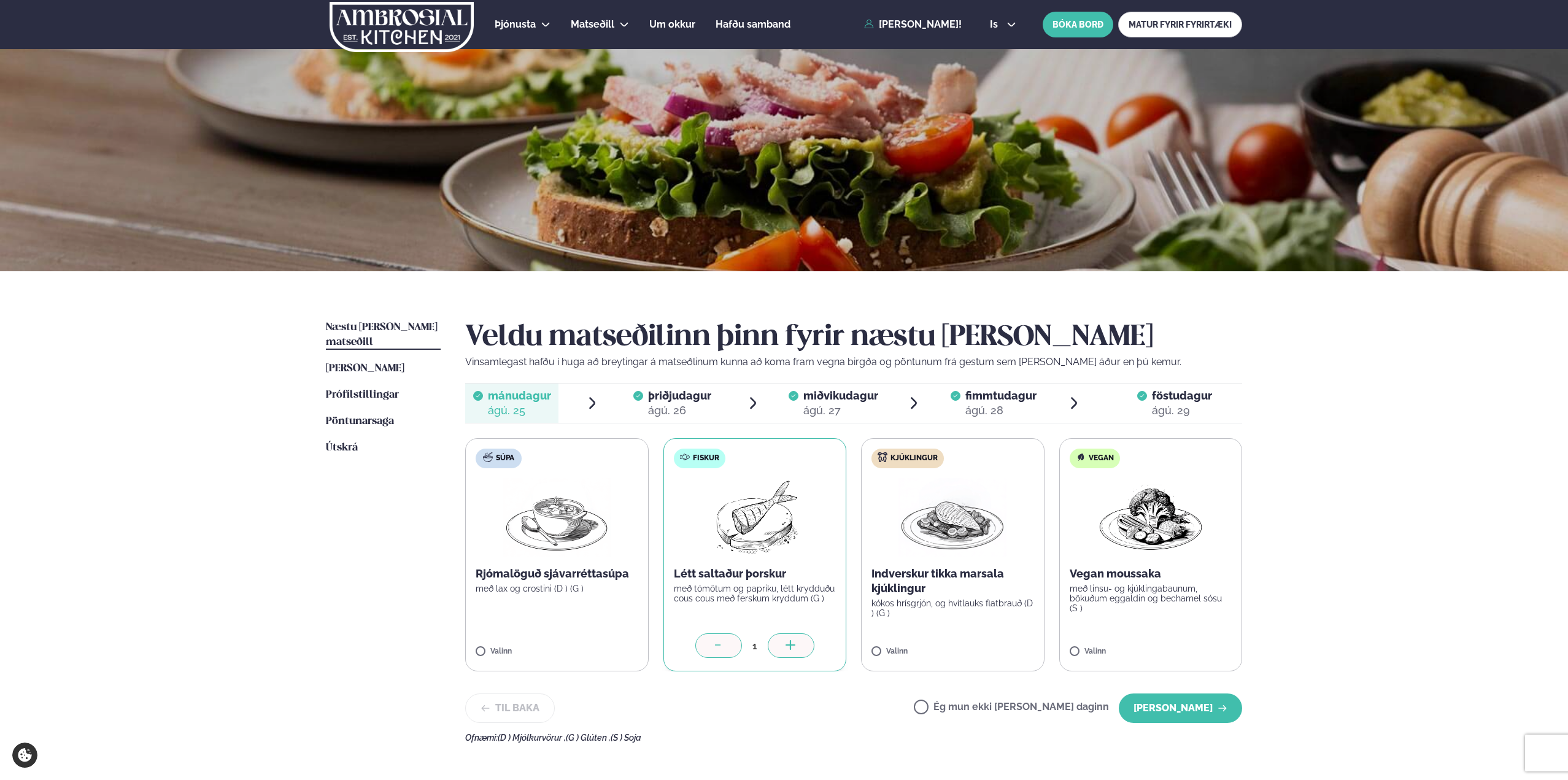
click at [1009, 408] on div "ágú. 28" at bounding box center [1001, 411] width 71 height 15
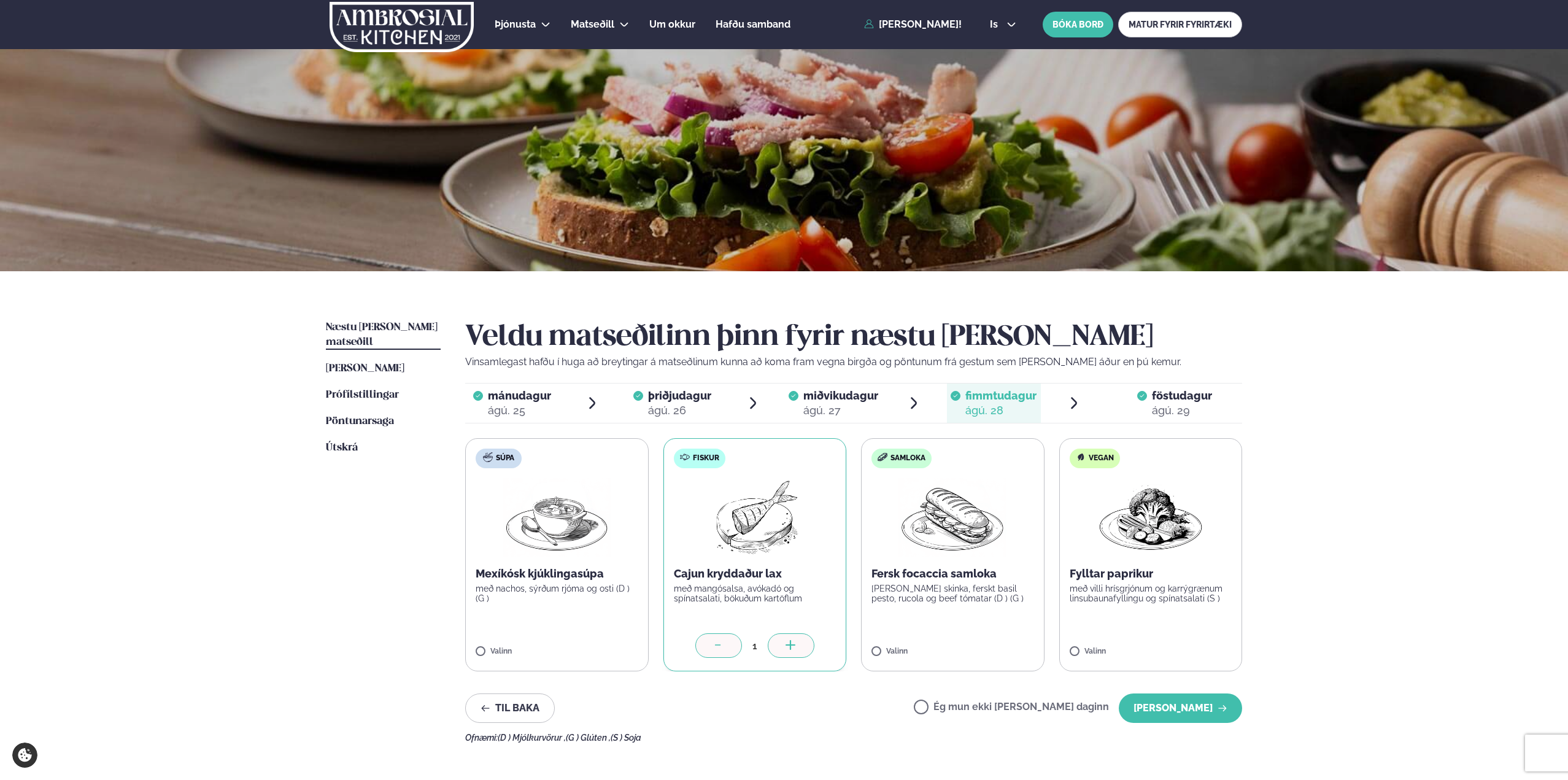
click at [998, 713] on label "Ég mun ekki [PERSON_NAME] daginn" at bounding box center [1011, 708] width 195 height 13
click at [1172, 708] on button "[PERSON_NAME]" at bounding box center [1180, 708] width 123 height 29
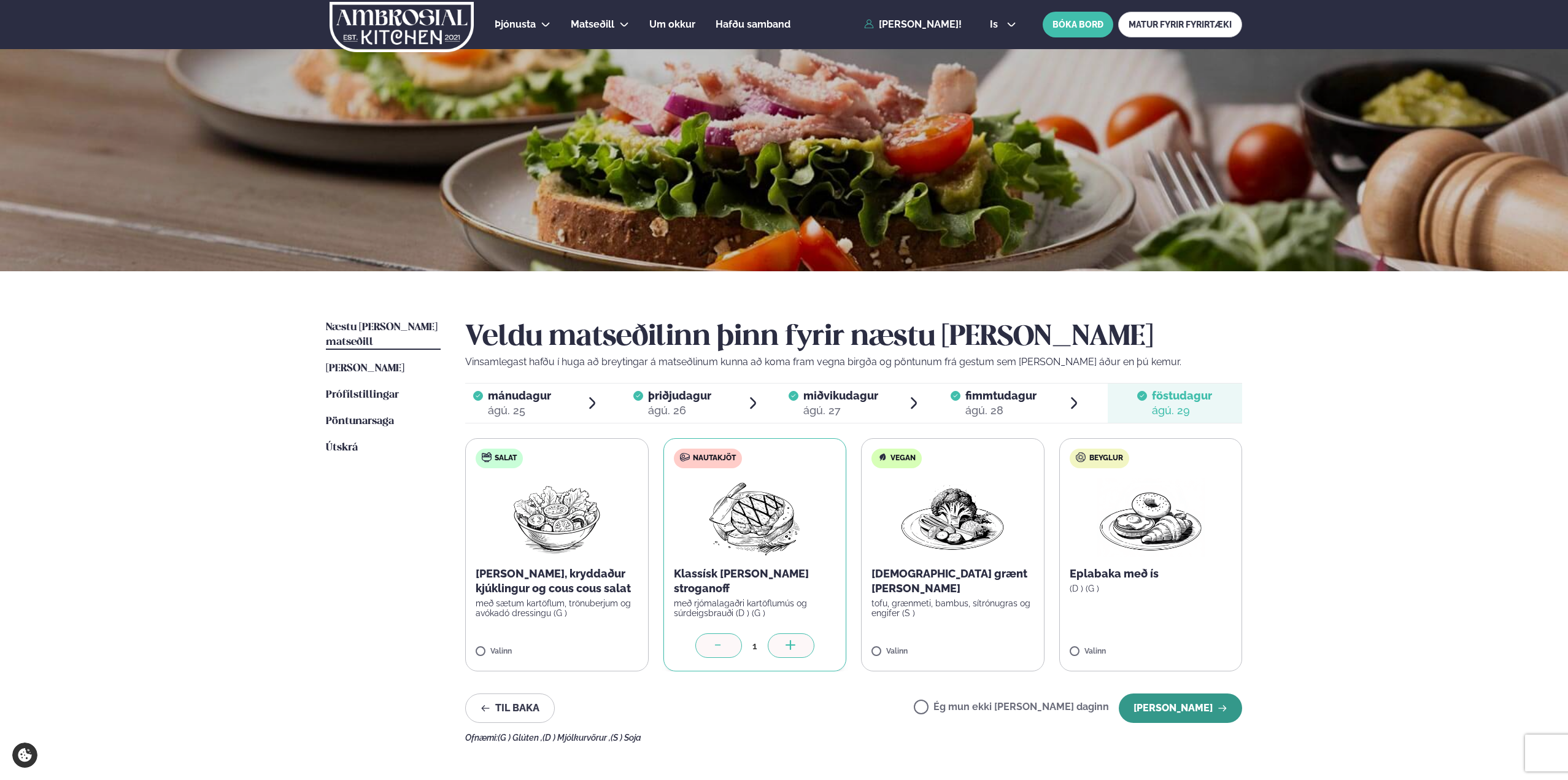
click at [1207, 719] on button "[PERSON_NAME]" at bounding box center [1180, 708] width 123 height 29
